Goal: Task Accomplishment & Management: Manage account settings

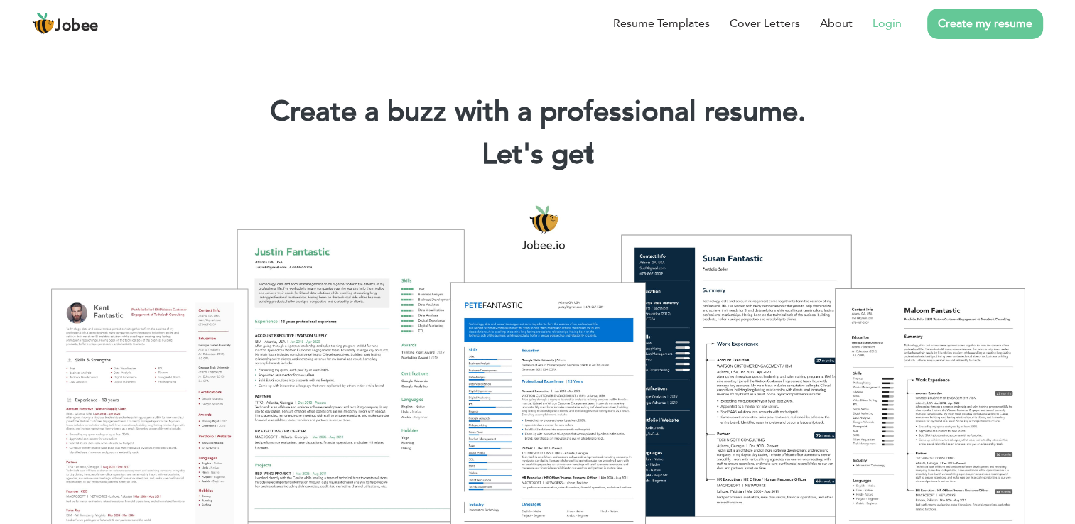
click at [889, 26] on link "Login" at bounding box center [886, 23] width 29 height 17
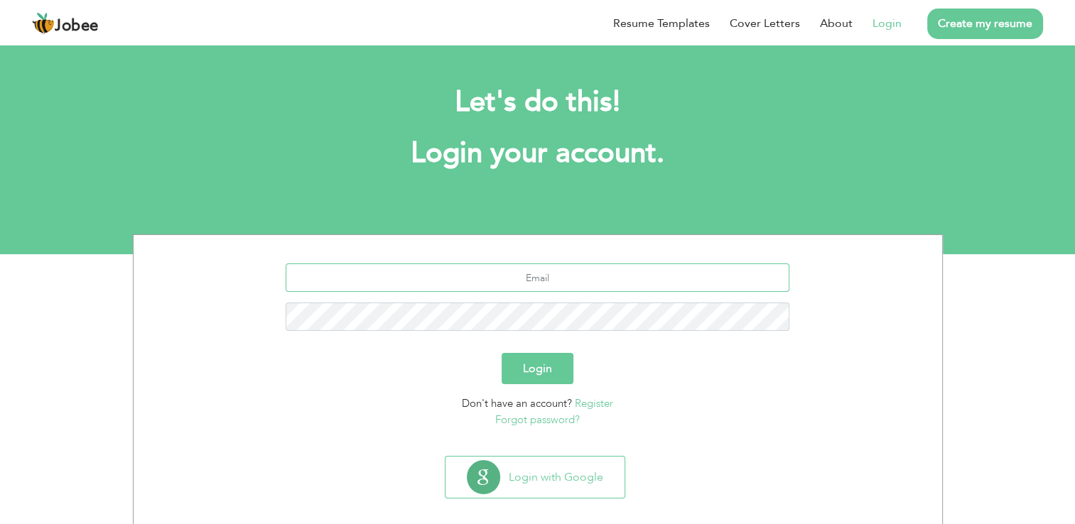
click at [534, 283] on input "text" at bounding box center [538, 278] width 504 height 28
type input "arsal.malik92@gmail.com"
click at [502, 353] on button "Login" at bounding box center [538, 368] width 72 height 31
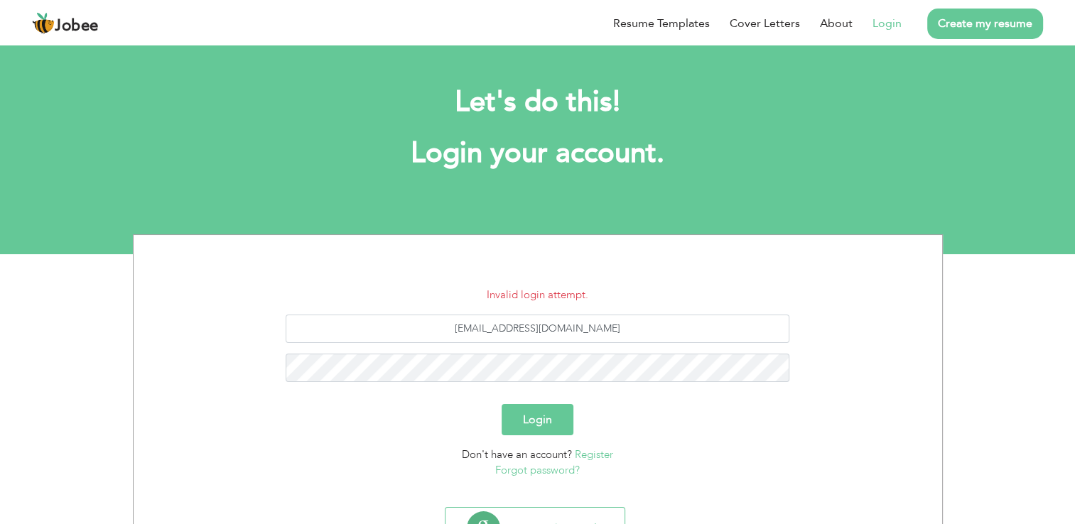
click at [557, 472] on link "Forgot password?" at bounding box center [537, 470] width 85 height 14
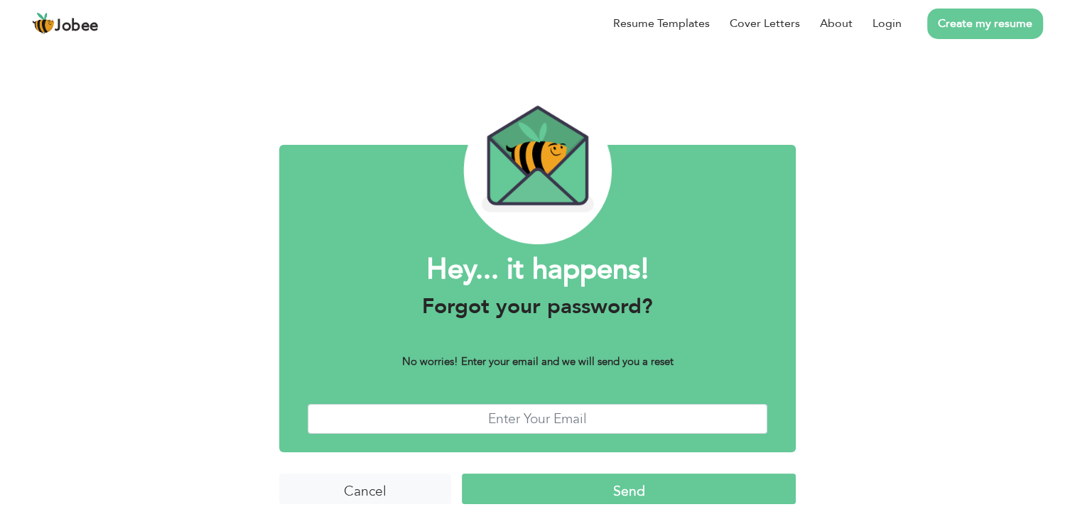
scroll to position [4, 0]
click at [522, 425] on input "text" at bounding box center [538, 418] width 460 height 31
type input "[EMAIL_ADDRESS][DOMAIN_NAME]"
click at [612, 502] on input "Send" at bounding box center [628, 488] width 333 height 31
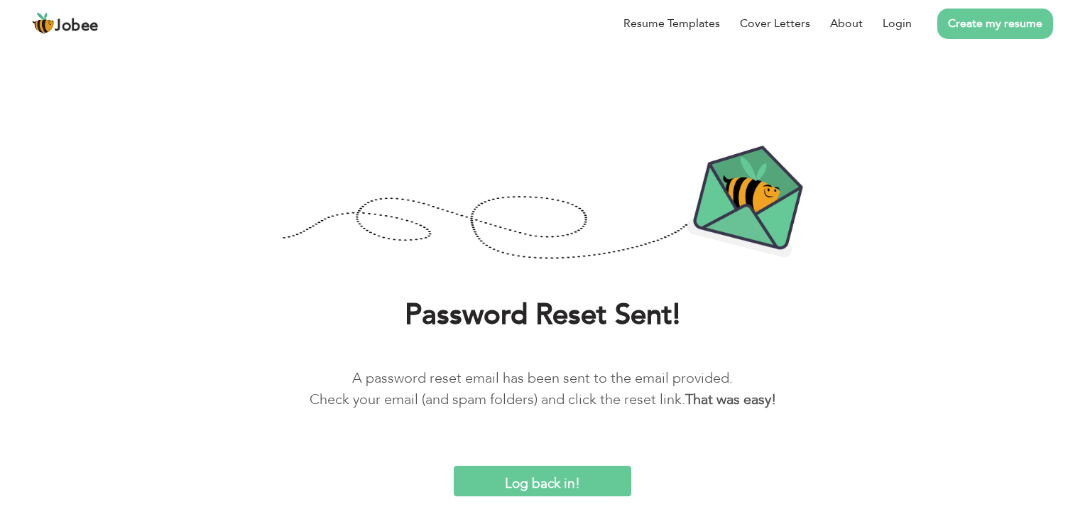
click at [575, 478] on input "Log back in!" at bounding box center [543, 481] width 178 height 31
click at [565, 484] on input "Log back in!" at bounding box center [543, 481] width 178 height 31
click at [496, 477] on input "Log back in!" at bounding box center [543, 481] width 178 height 31
click at [564, 482] on input "Log back in!" at bounding box center [543, 481] width 178 height 31
